Goal: Check status

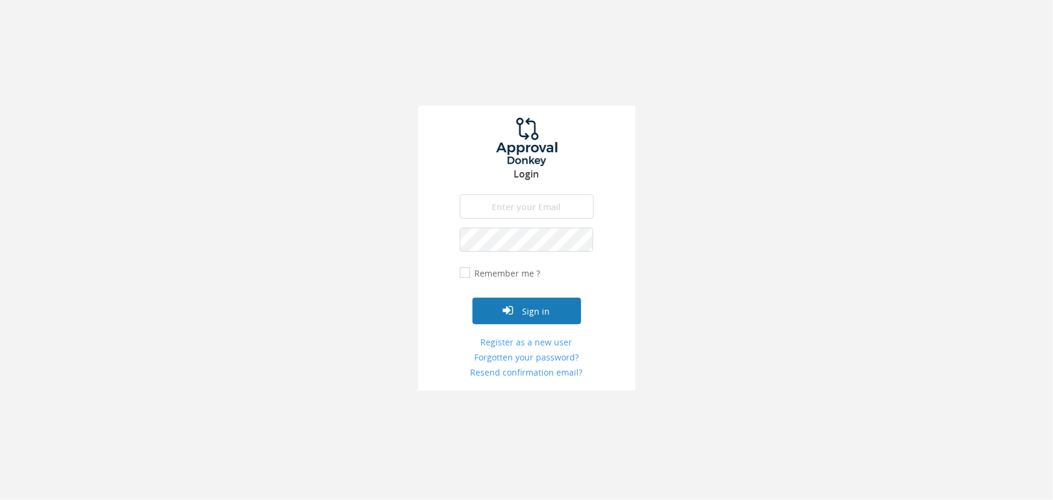
type input "[EMAIL_ADDRESS][DOMAIN_NAME]"
click at [505, 320] on button "Sign in" at bounding box center [526, 310] width 109 height 27
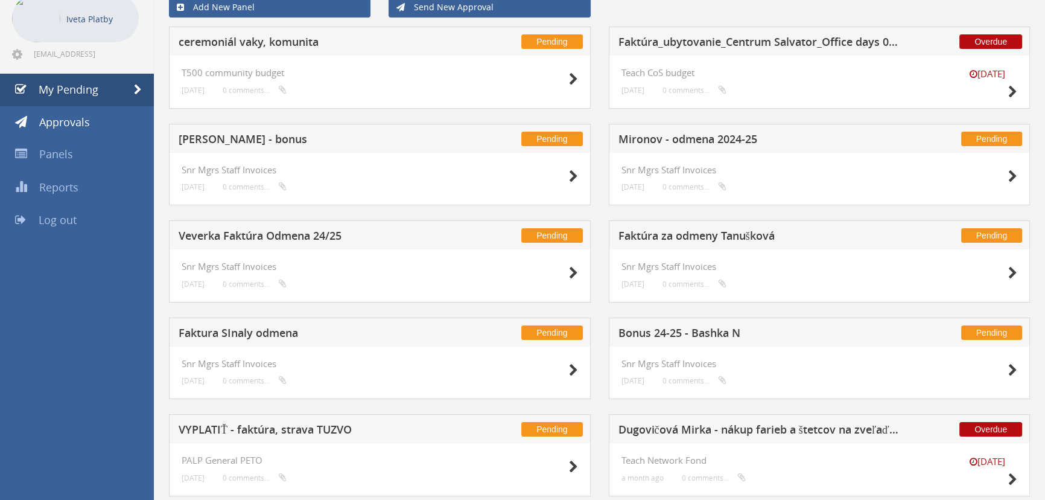
scroll to position [101, 0]
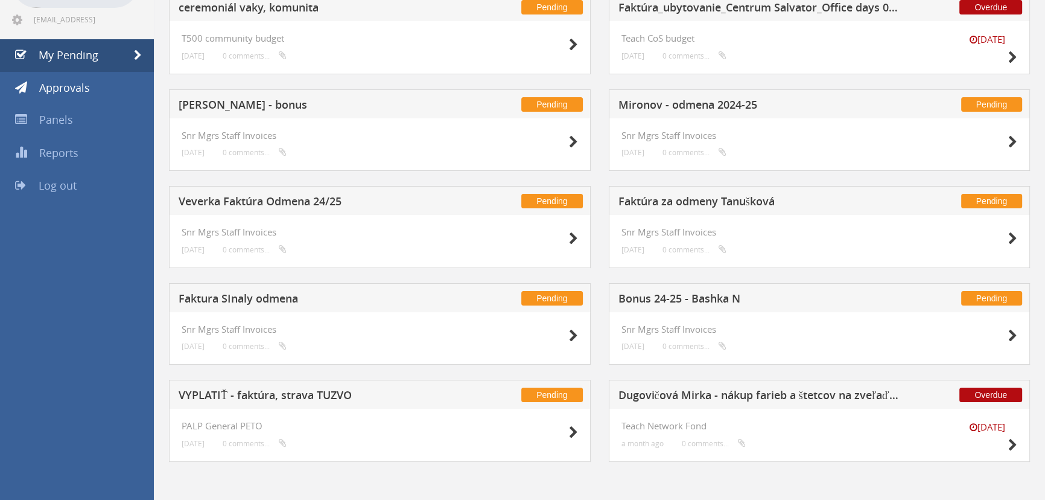
click at [561, 433] on div at bounding box center [548, 432] width 60 height 22
click at [573, 431] on icon at bounding box center [573, 432] width 9 height 13
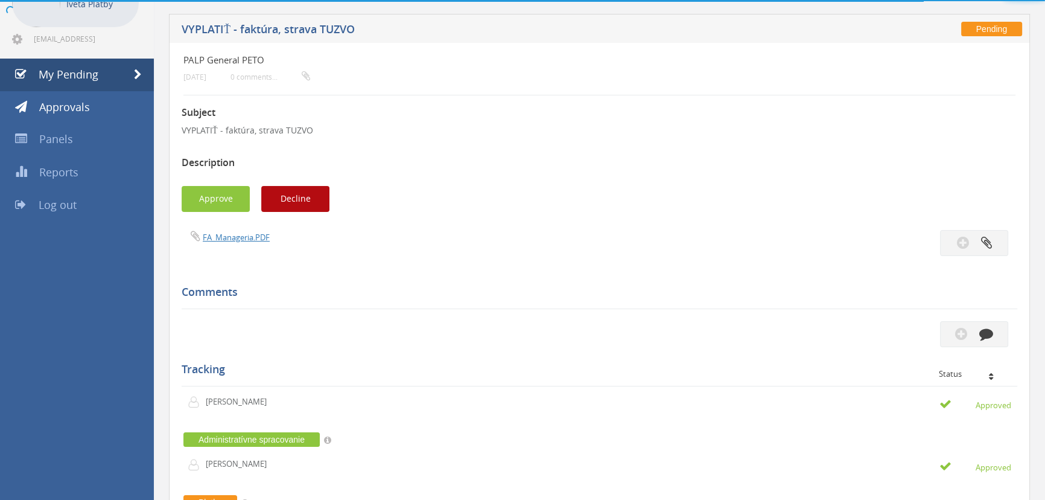
scroll to position [101, 0]
